Goal: Task Accomplishment & Management: Manage account settings

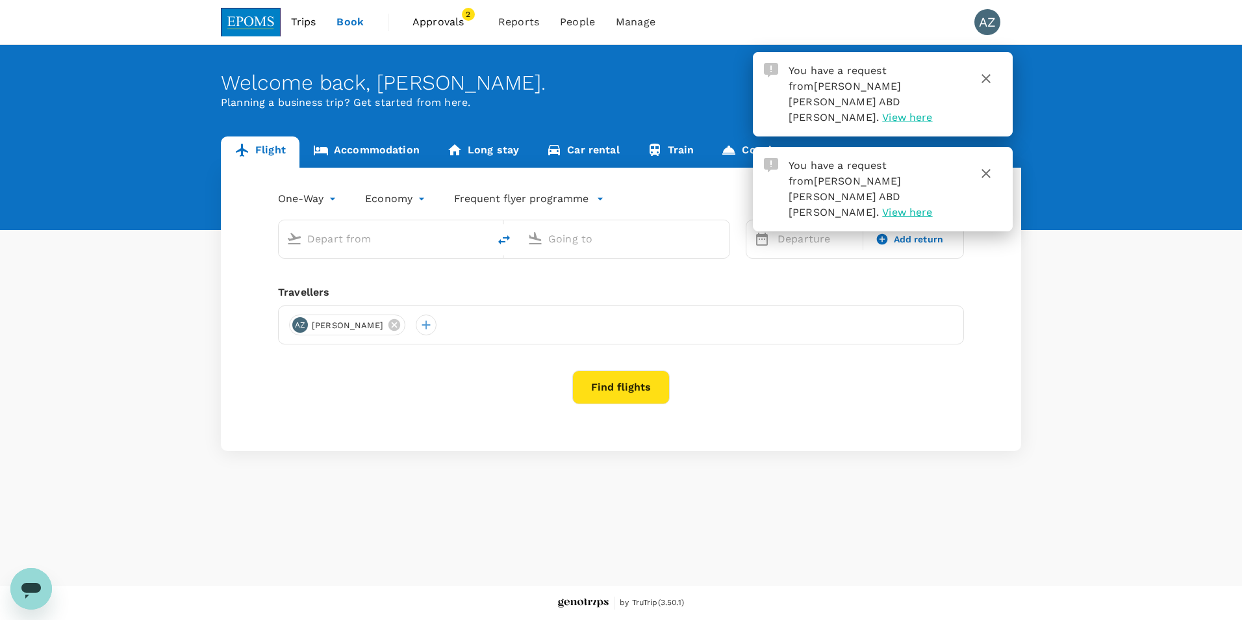
click at [886, 111] on span "View here" at bounding box center [907, 117] width 50 height 12
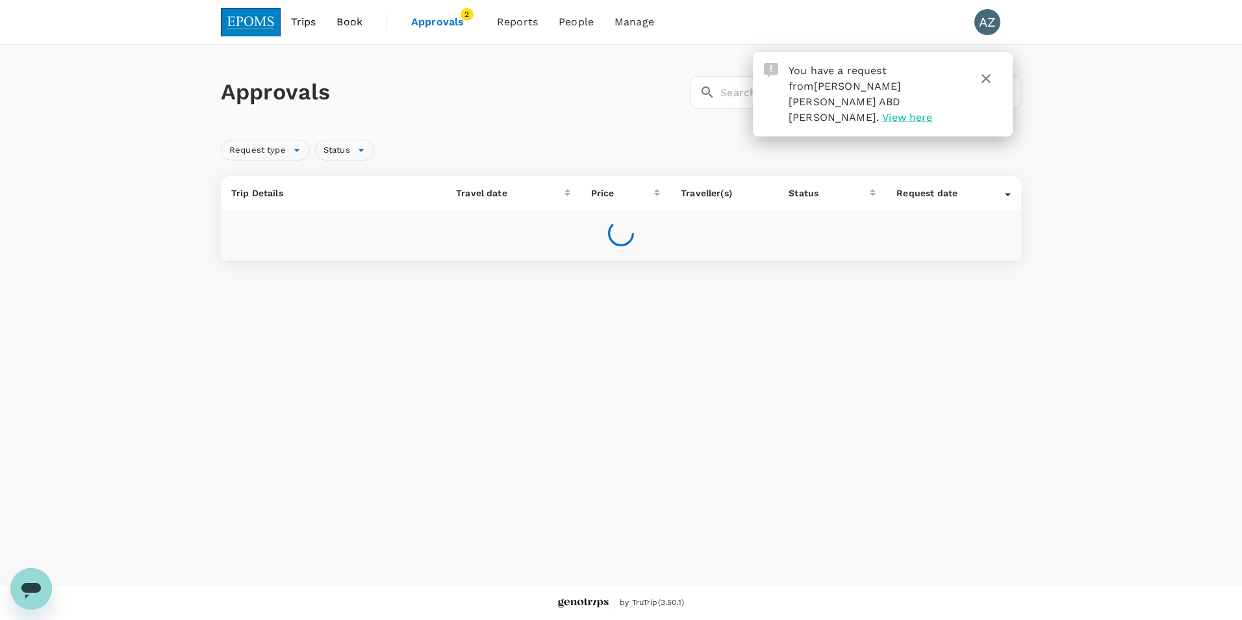
click at [437, 8] on link "Approvals 2" at bounding box center [444, 22] width 86 height 44
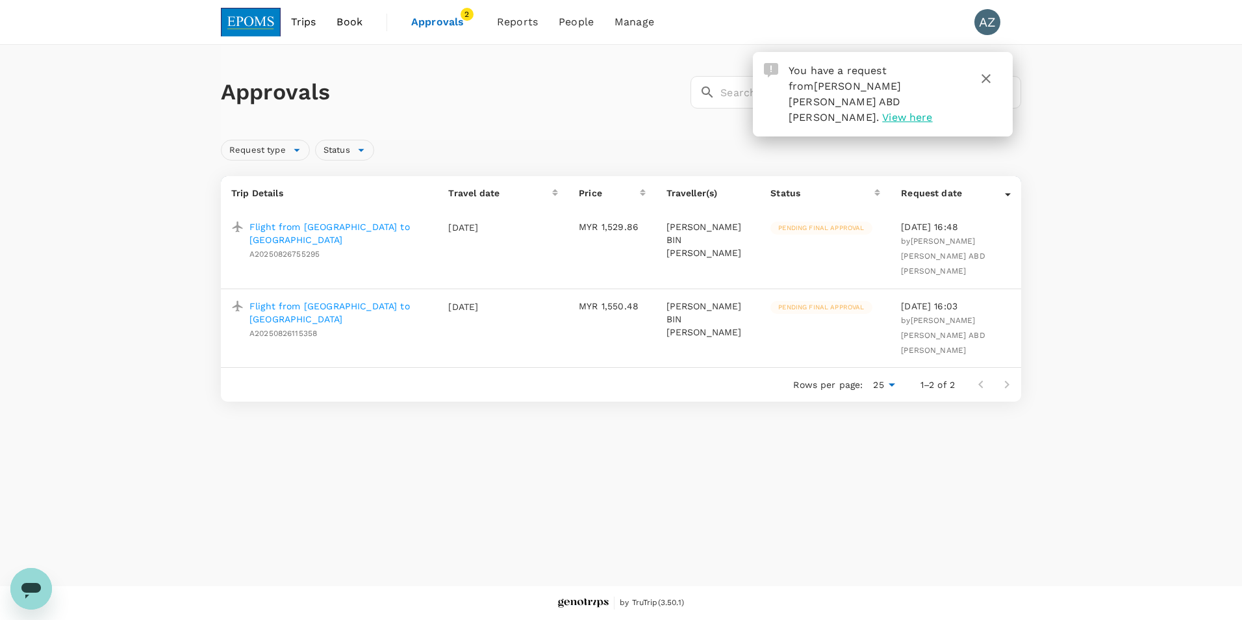
click at [988, 73] on icon "button" at bounding box center [986, 79] width 16 height 16
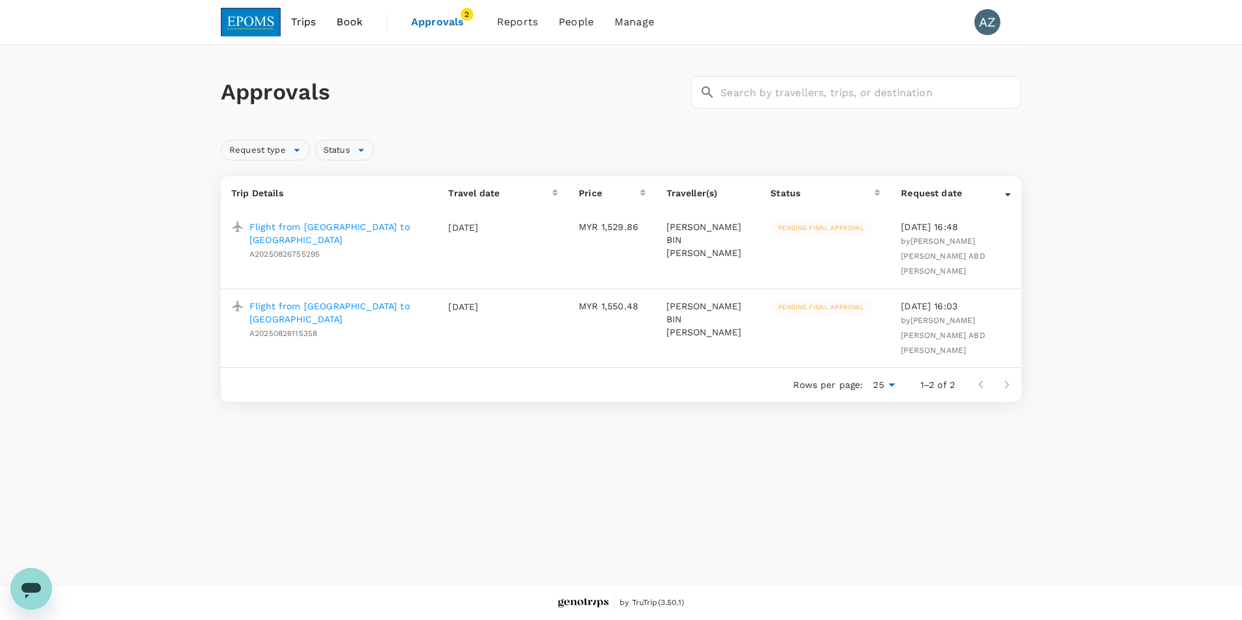
click at [376, 230] on p "Flight from [GEOGRAPHIC_DATA] to [GEOGRAPHIC_DATA]" at bounding box center [338, 233] width 178 height 26
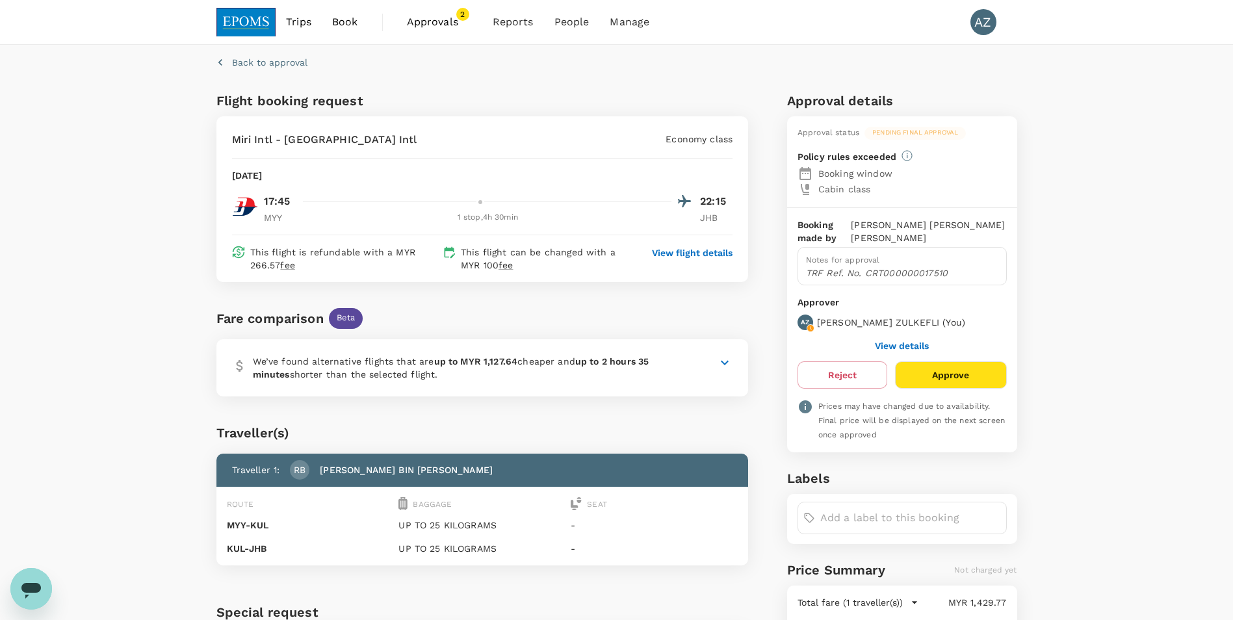
click at [963, 388] on button "Approve" at bounding box center [950, 374] width 111 height 27
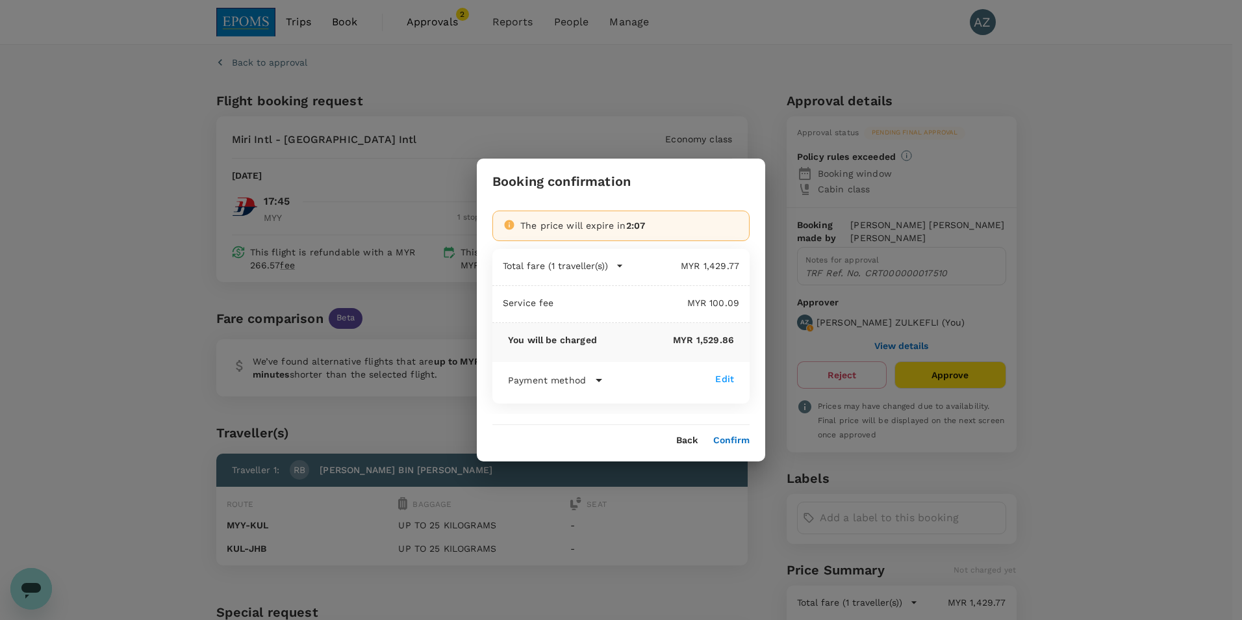
click at [587, 383] on div "Payment method" at bounding box center [611, 380] width 207 height 16
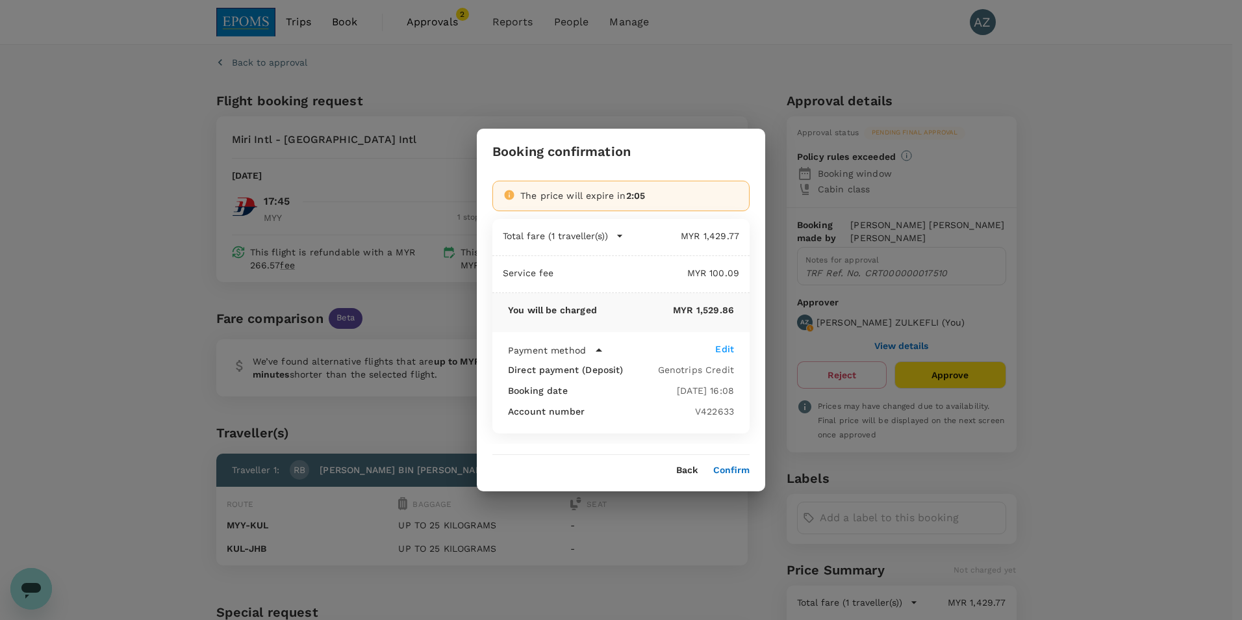
click at [779, 324] on div "Booking confirmation The price will expire in 2:05 Total fare (1 traveller(s)) …" at bounding box center [621, 310] width 1242 height 620
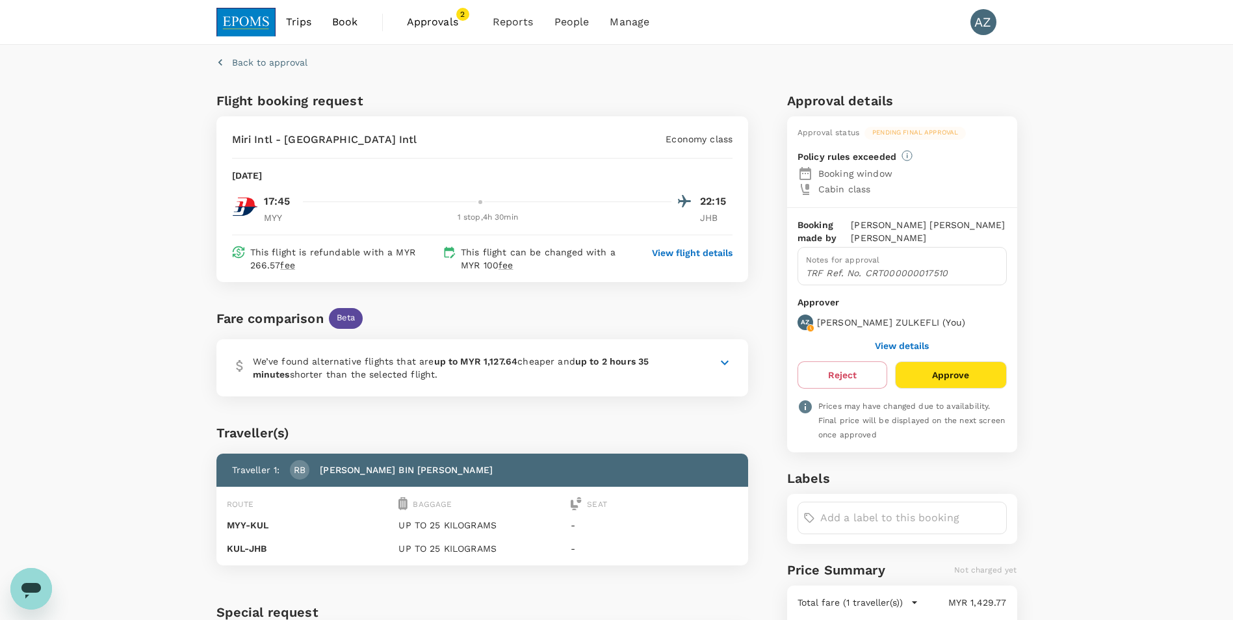
click at [965, 388] on button "Approve" at bounding box center [950, 374] width 111 height 27
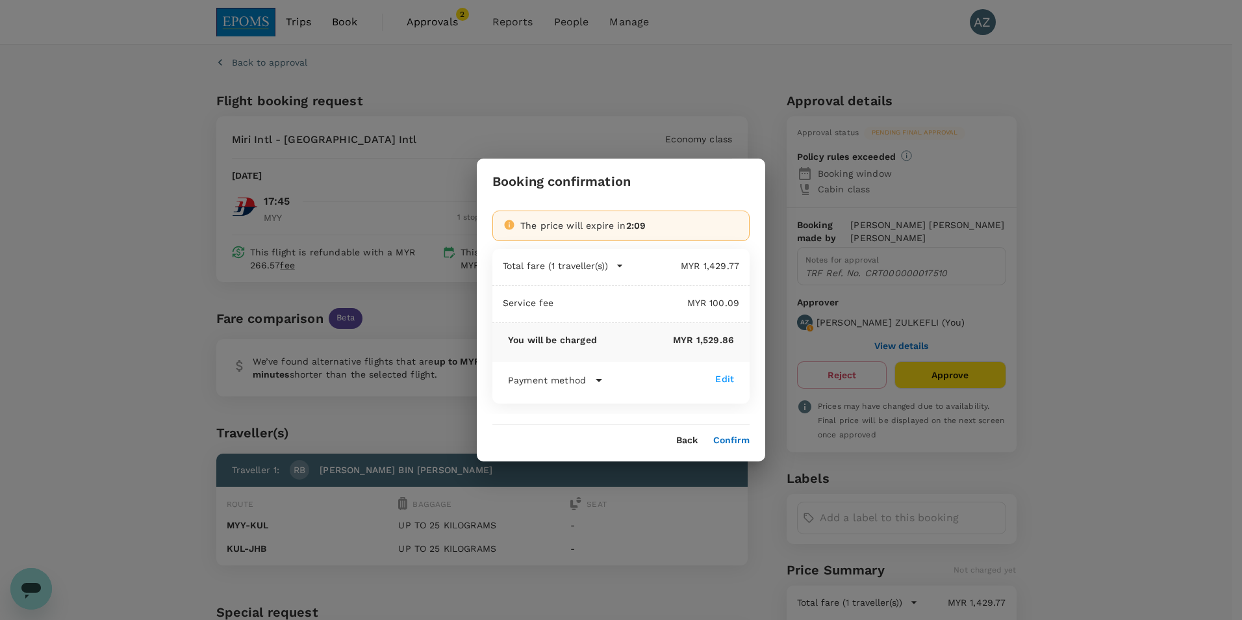
click at [732, 443] on button "Confirm" at bounding box center [731, 440] width 36 height 10
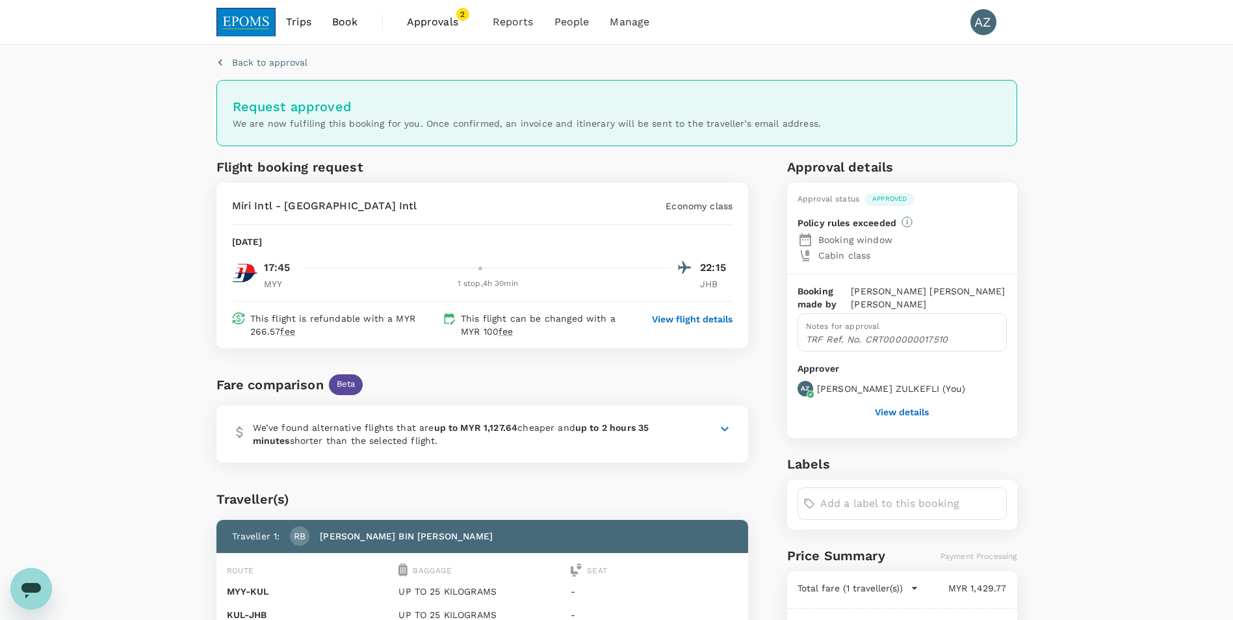
click at [445, 22] on span "Approvals" at bounding box center [439, 22] width 65 height 16
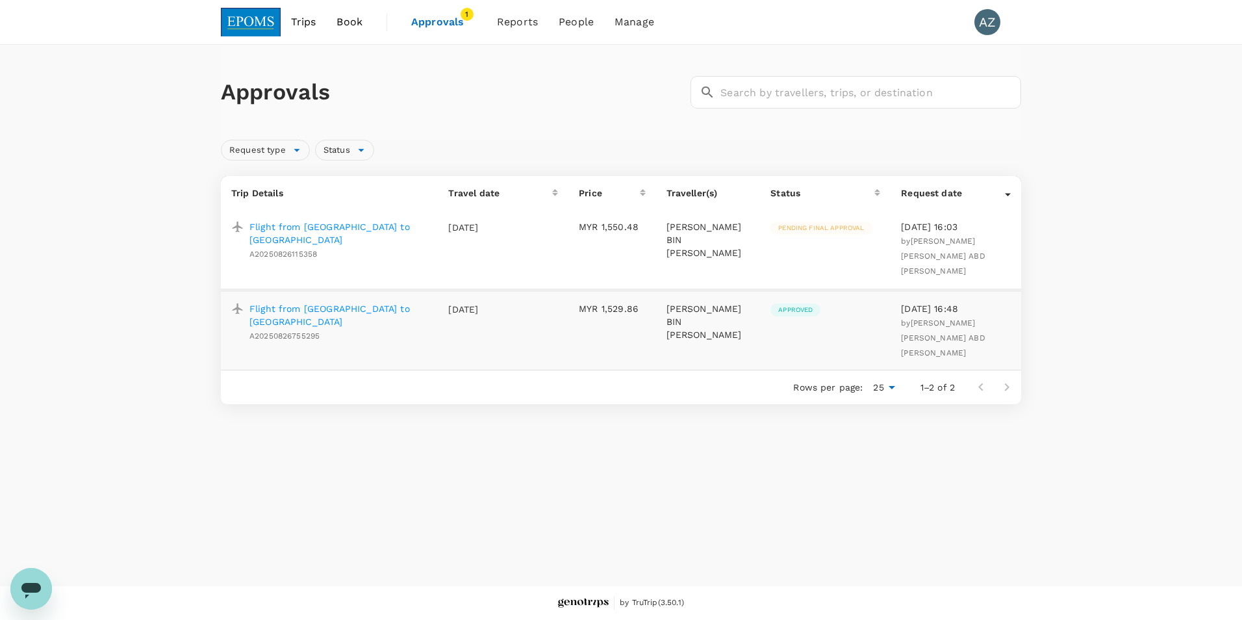
click at [863, 248] on td "Pending final approval" at bounding box center [825, 250] width 131 height 80
click at [397, 233] on p "Flight from [GEOGRAPHIC_DATA] to [GEOGRAPHIC_DATA]" at bounding box center [338, 233] width 178 height 26
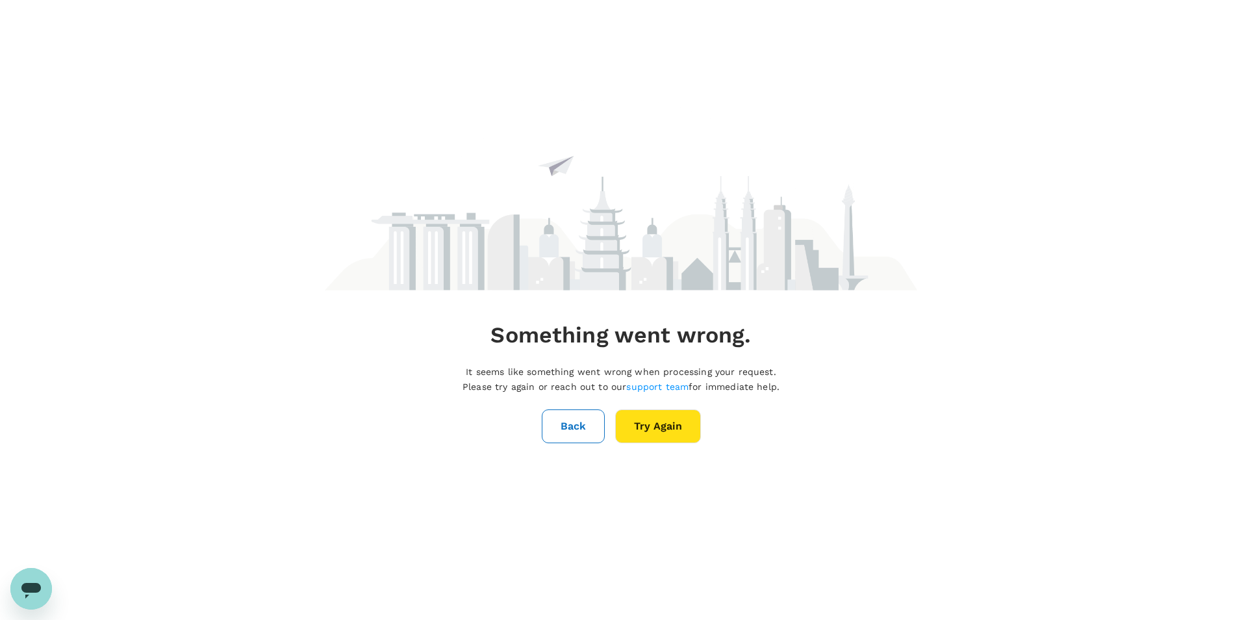
click at [654, 421] on button "Try Again" at bounding box center [658, 426] width 86 height 34
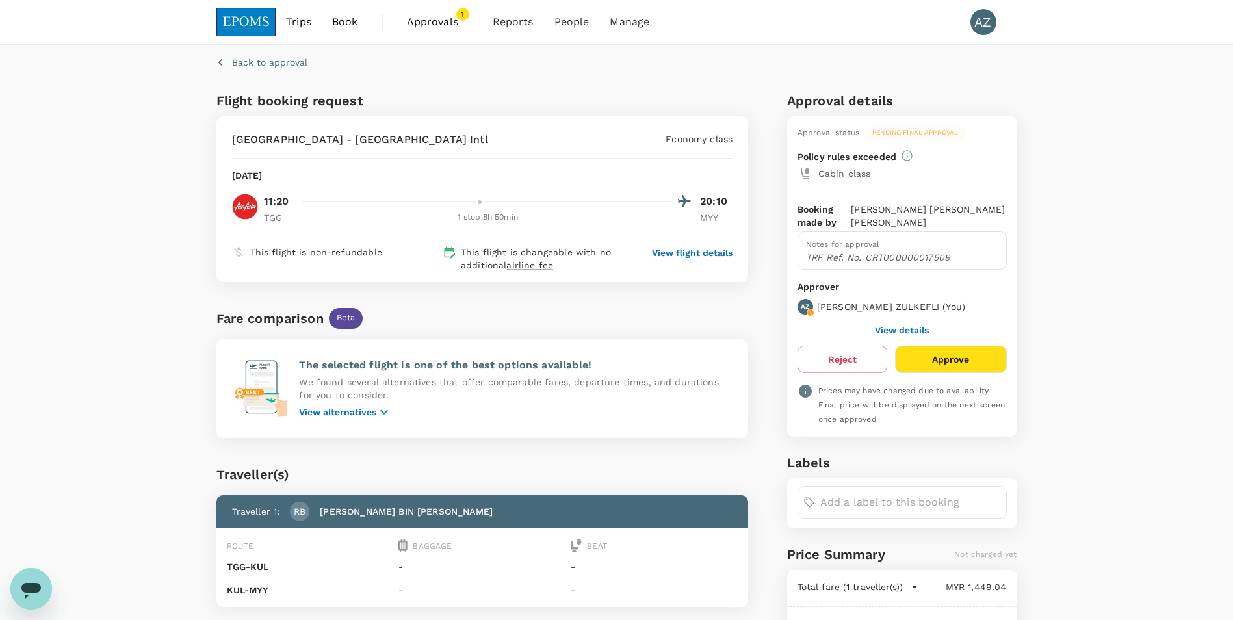
click at [967, 373] on button "Approve" at bounding box center [950, 359] width 111 height 27
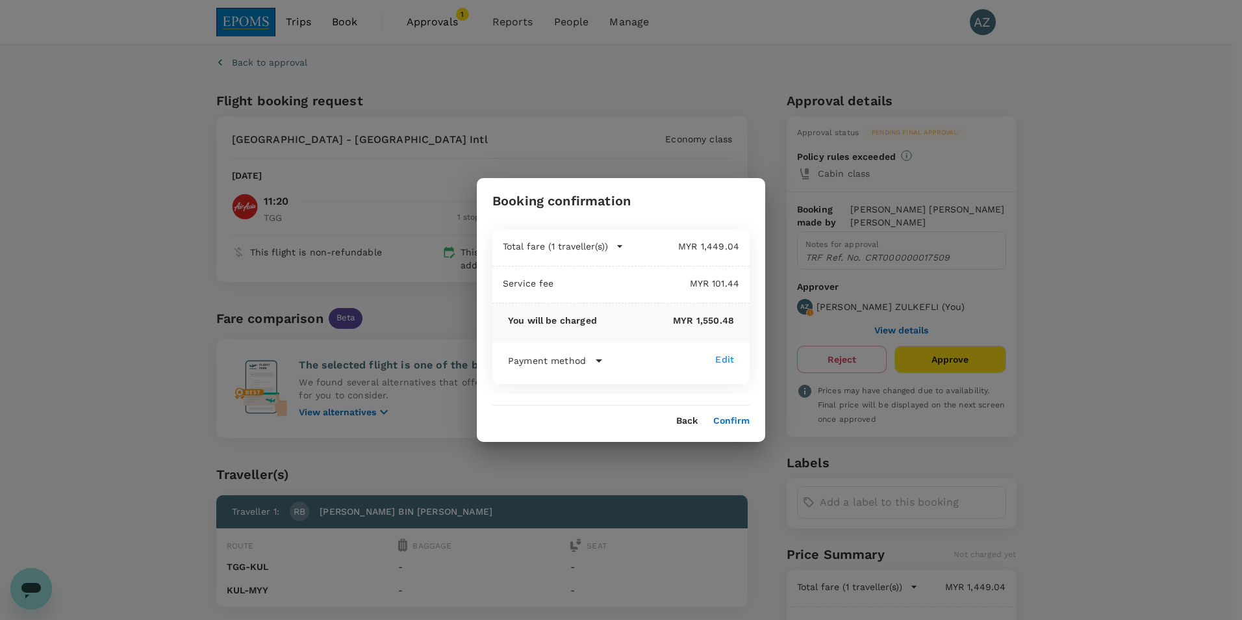
click at [728, 425] on button "Confirm" at bounding box center [731, 421] width 36 height 10
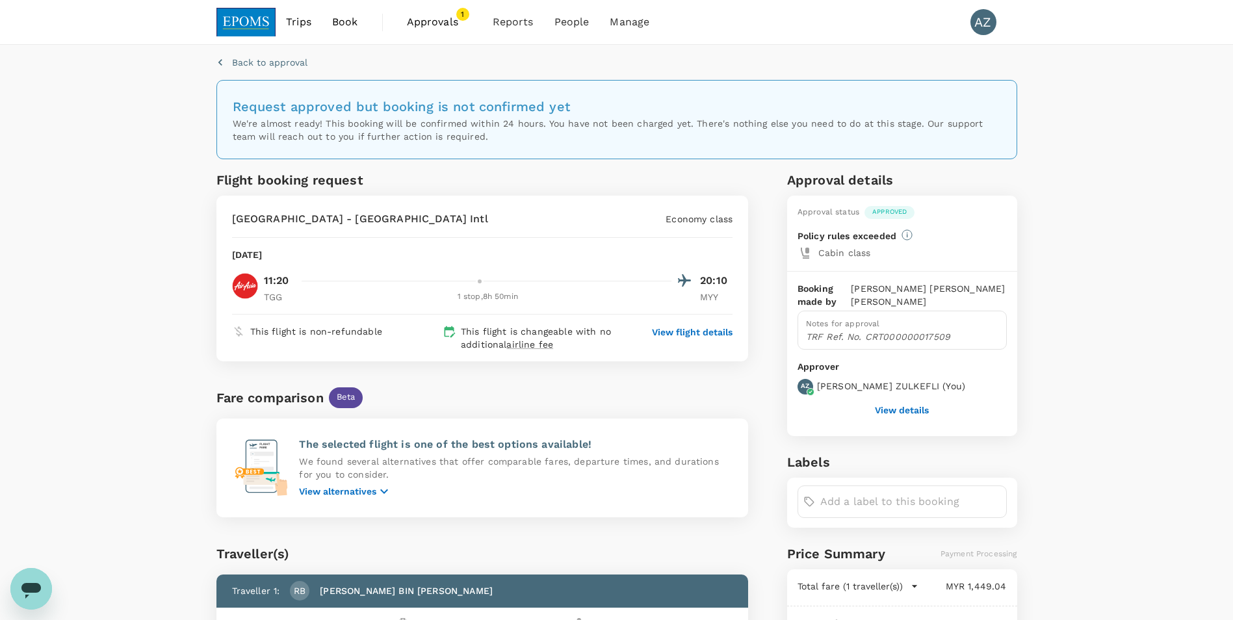
click at [129, 453] on div "Back to approval Request approved but booking is not confirmed yet We're almost…" at bounding box center [616, 444] width 1233 height 798
click at [451, 20] on span "Approvals" at bounding box center [439, 22] width 65 height 16
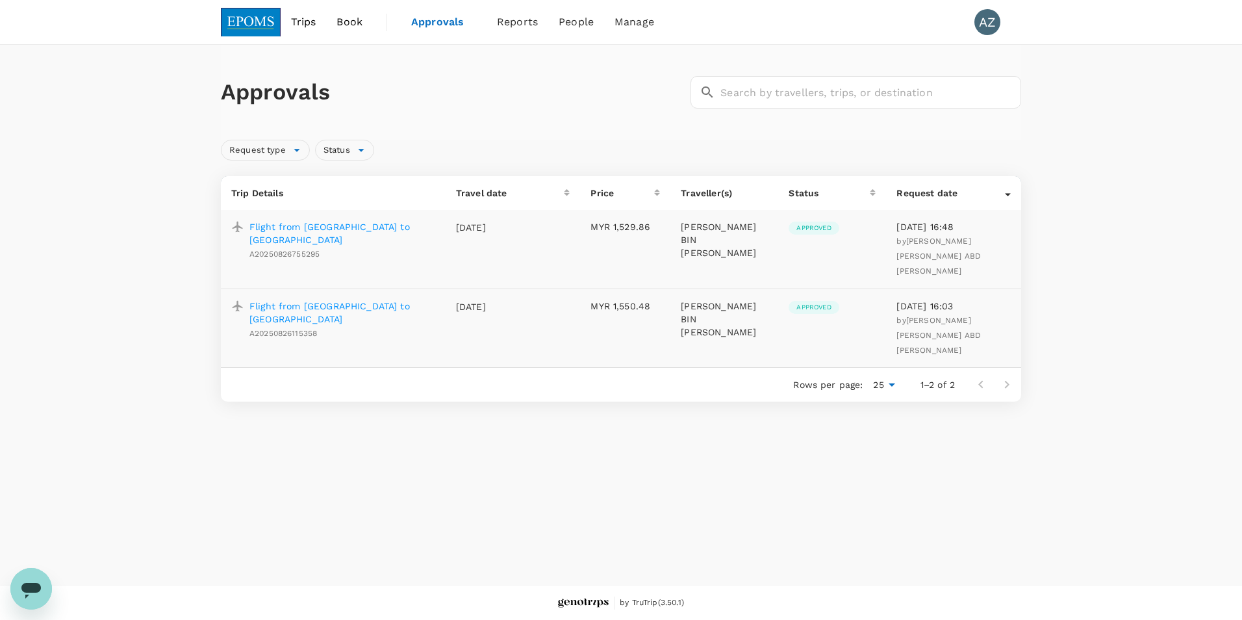
click at [990, 18] on div "AZ" at bounding box center [988, 22] width 26 height 26
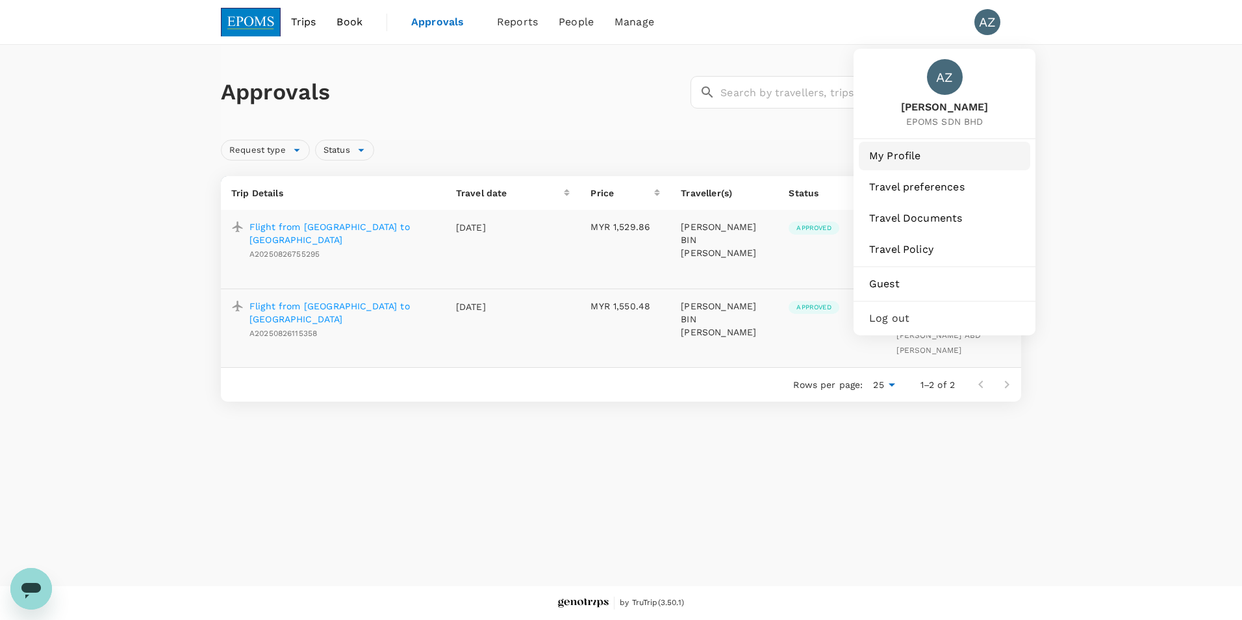
click at [933, 158] on link "My Profile" at bounding box center [945, 156] width 172 height 29
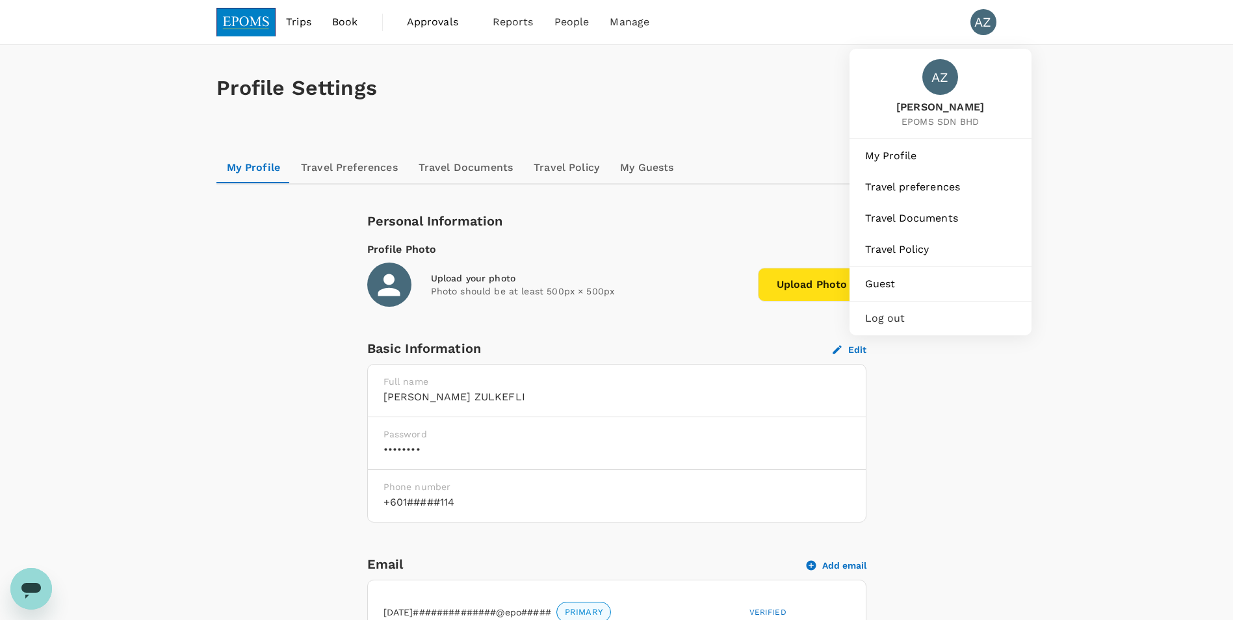
click at [302, 16] on span "Trips" at bounding box center [298, 22] width 25 height 16
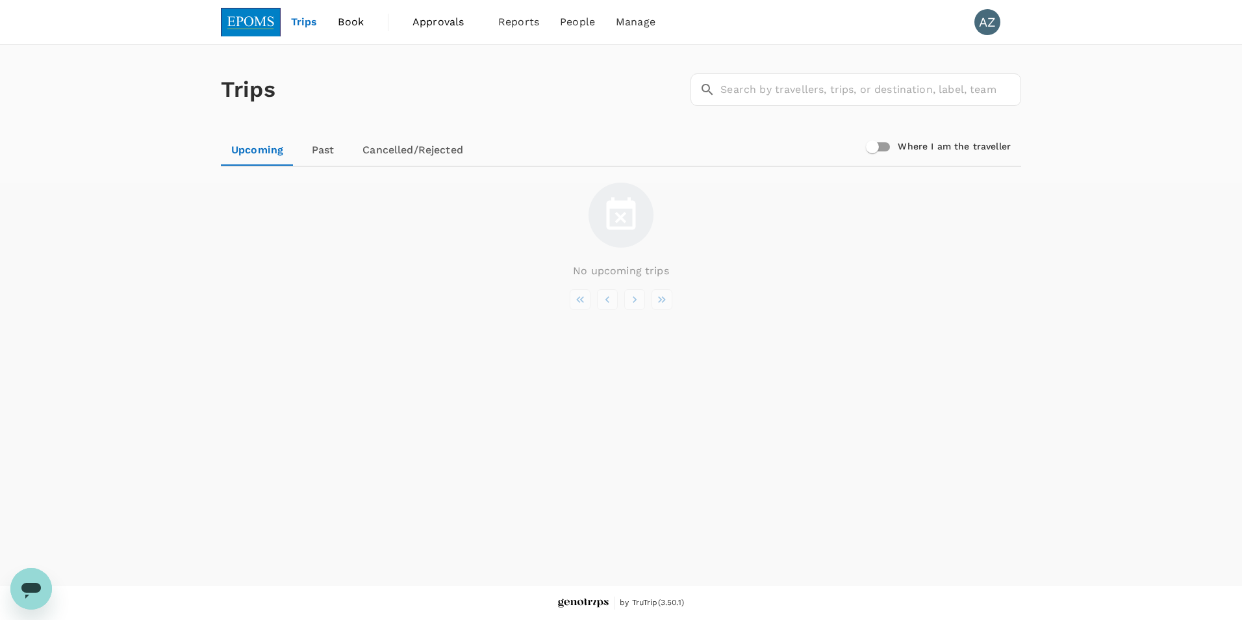
click at [342, 28] on span "Book" at bounding box center [351, 22] width 26 height 16
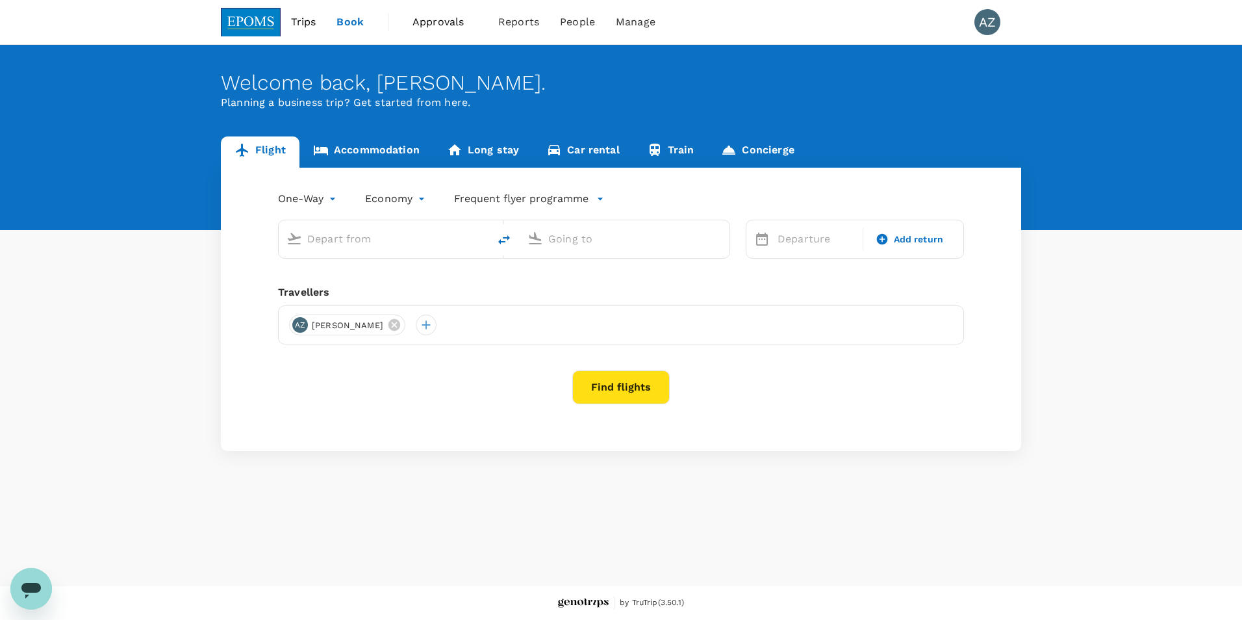
click at [631, 28] on span "Manage" at bounding box center [636, 22] width 40 height 16
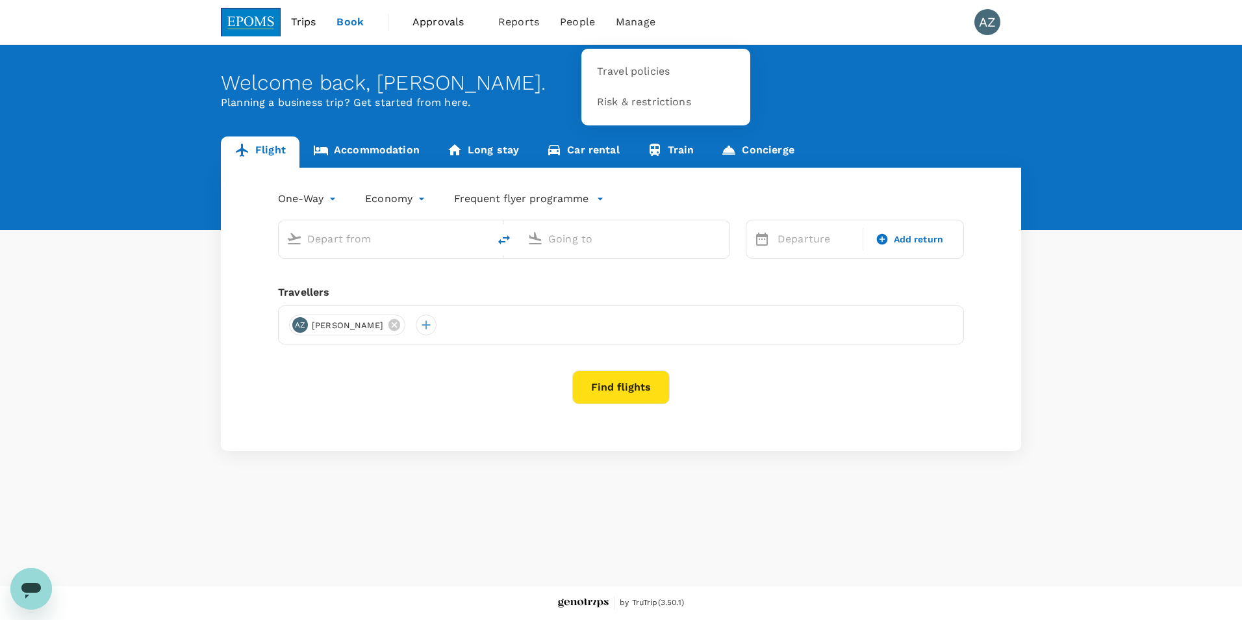
click at [988, 21] on div "AZ" at bounding box center [988, 22] width 26 height 26
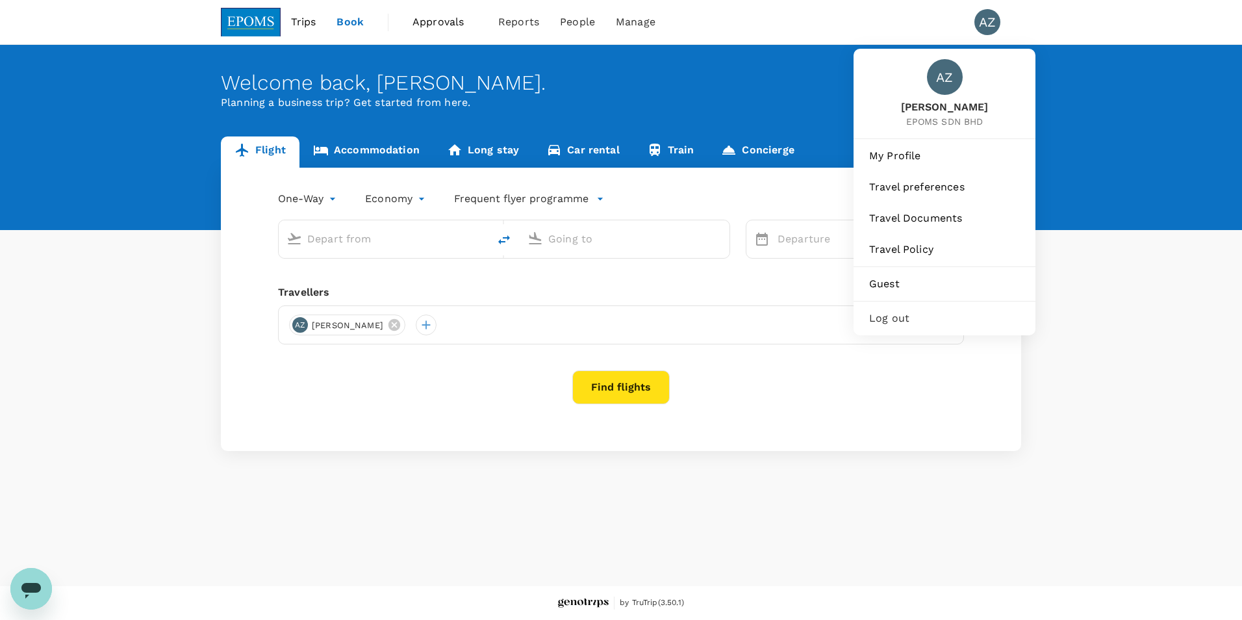
click at [914, 326] on span "Log out" at bounding box center [944, 319] width 151 height 16
